Goal: Information Seeking & Learning: Learn about a topic

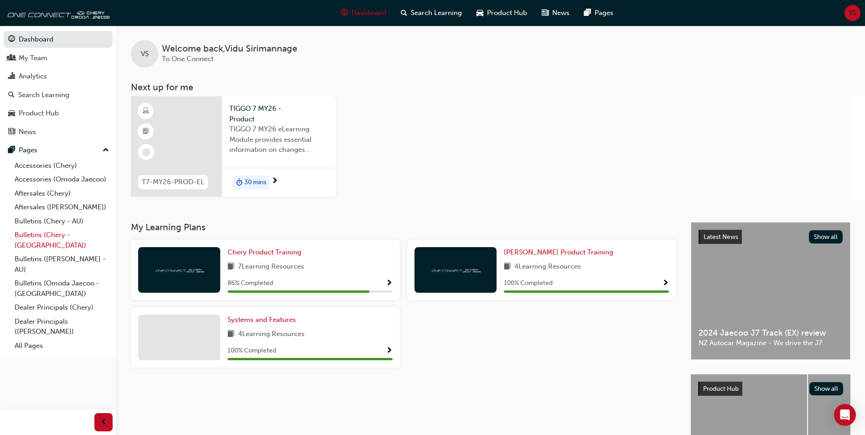
click at [34, 235] on link "Bulletins (Chery - [GEOGRAPHIC_DATA])" at bounding box center [62, 240] width 102 height 24
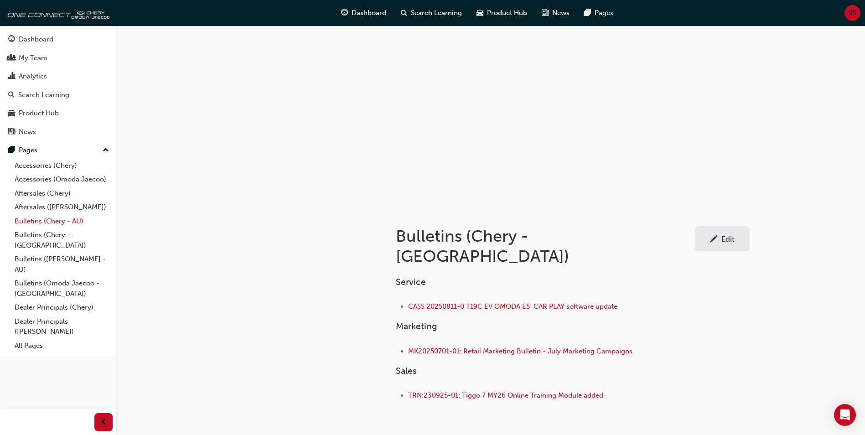
click at [34, 223] on link "Bulletins (Chery - AU)" at bounding box center [62, 221] width 102 height 14
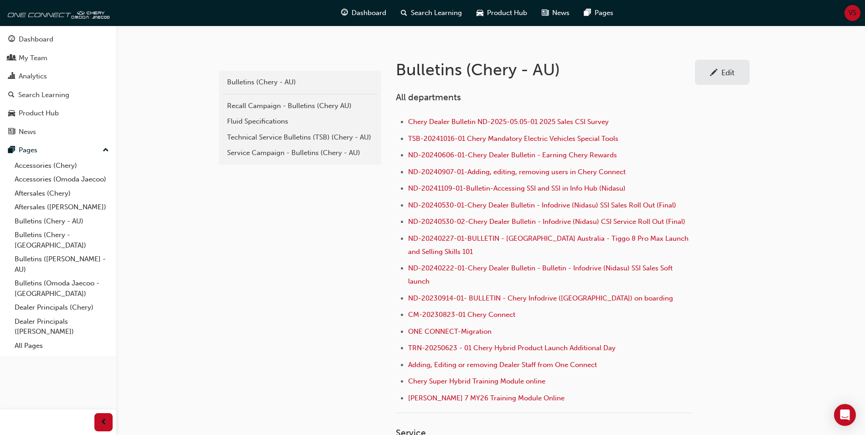
scroll to position [182, 0]
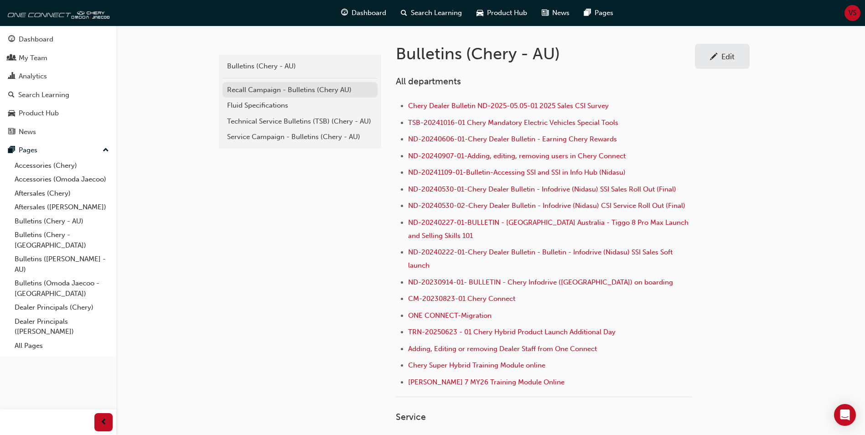
click at [266, 94] on div "Recall Campaign - Bulletins (Chery AU)" at bounding box center [300, 90] width 146 height 10
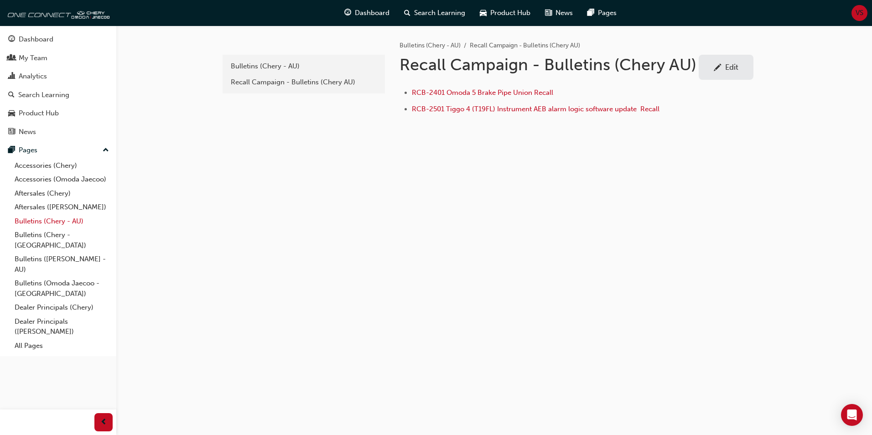
click at [32, 224] on link "Bulletins (Chery - AU)" at bounding box center [62, 221] width 102 height 14
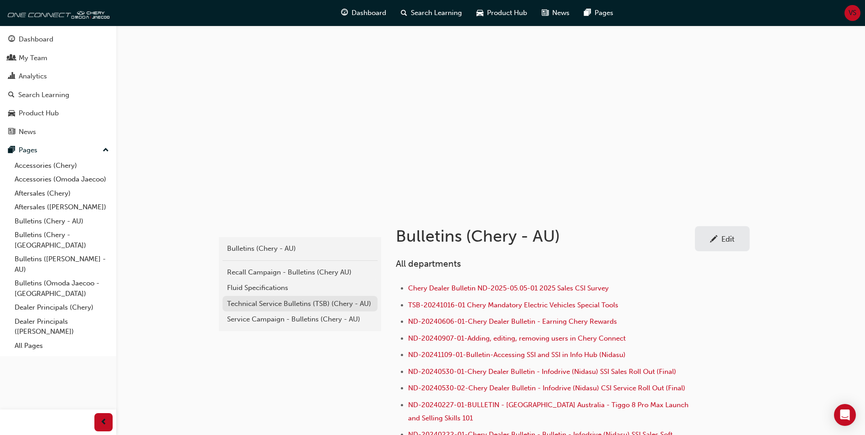
click at [270, 305] on div "Technical Service Bulletins (TSB) (Chery - AU)" at bounding box center [300, 304] width 146 height 10
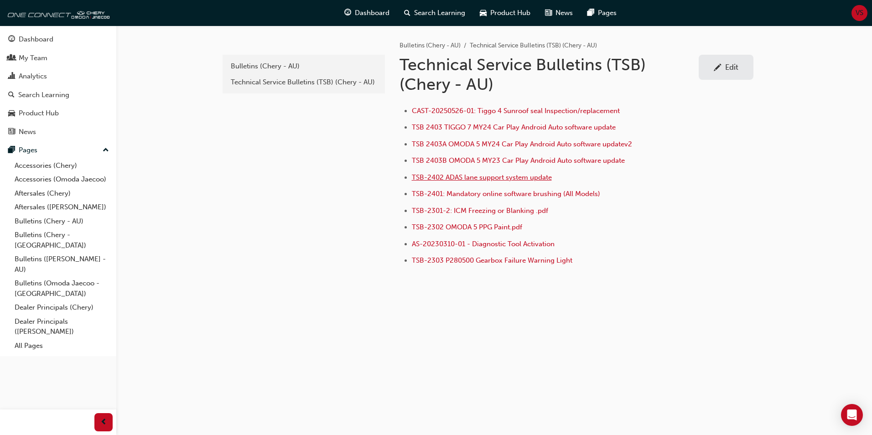
click at [495, 179] on span "TSB-2402 ADAS lane support system update" at bounding box center [482, 177] width 140 height 8
